Goal: Communication & Community: Answer question/provide support

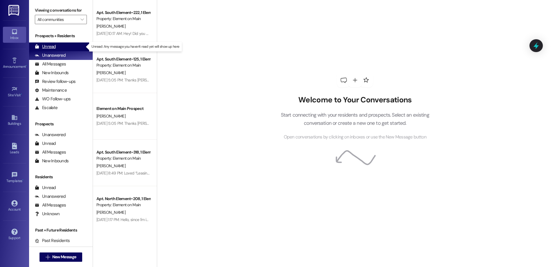
click at [48, 46] on div "Unread" at bounding box center [45, 47] width 21 height 6
